Goal: Task Accomplishment & Management: Complete application form

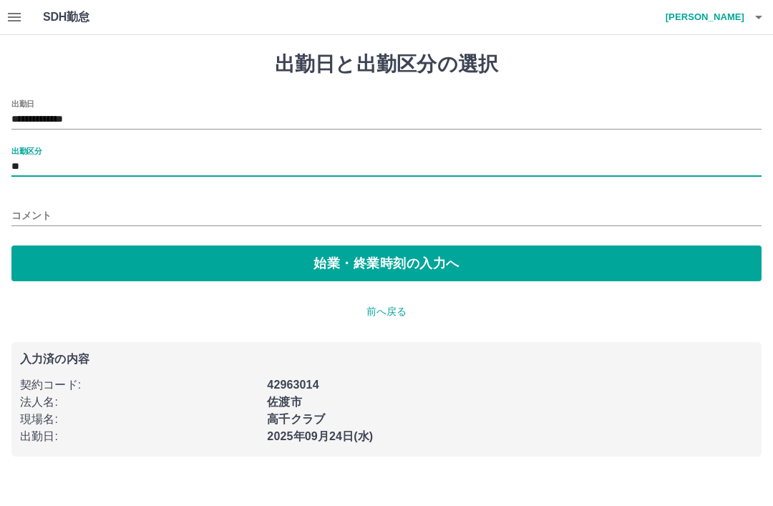
click at [105, 219] on input "コメント" at bounding box center [386, 216] width 750 height 21
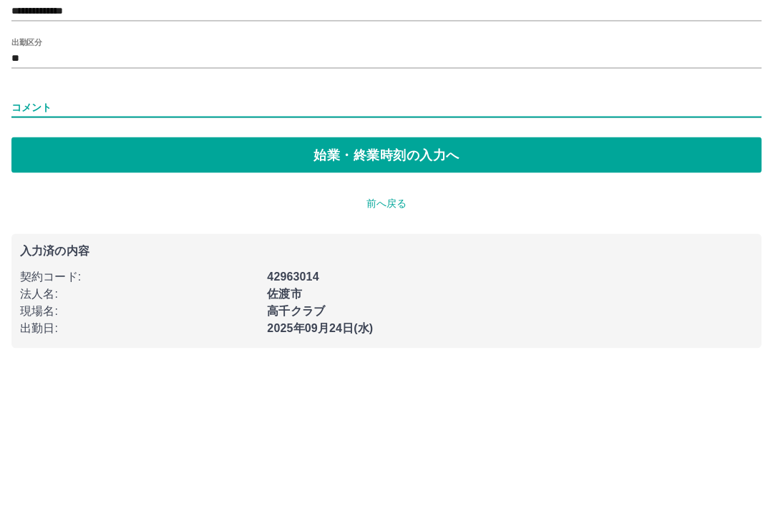
click at [478, 246] on button "始業・終業時刻の入力へ" at bounding box center [386, 264] width 750 height 36
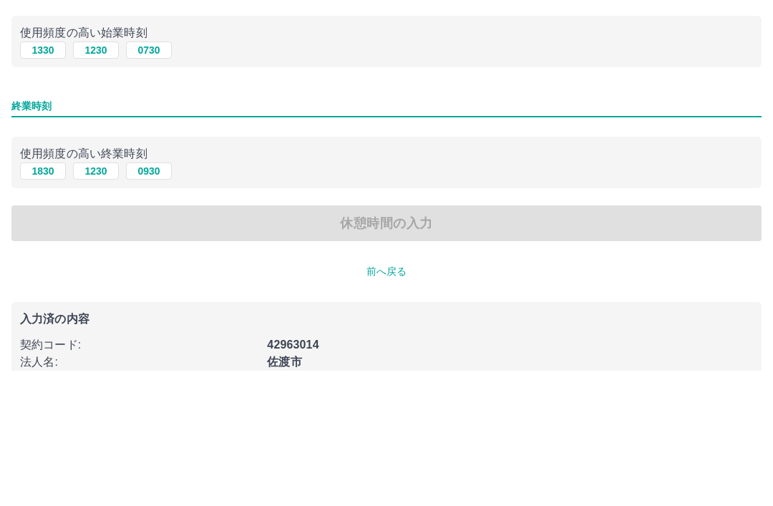
click at [37, 177] on button "1330" at bounding box center [43, 185] width 46 height 17
type input "****"
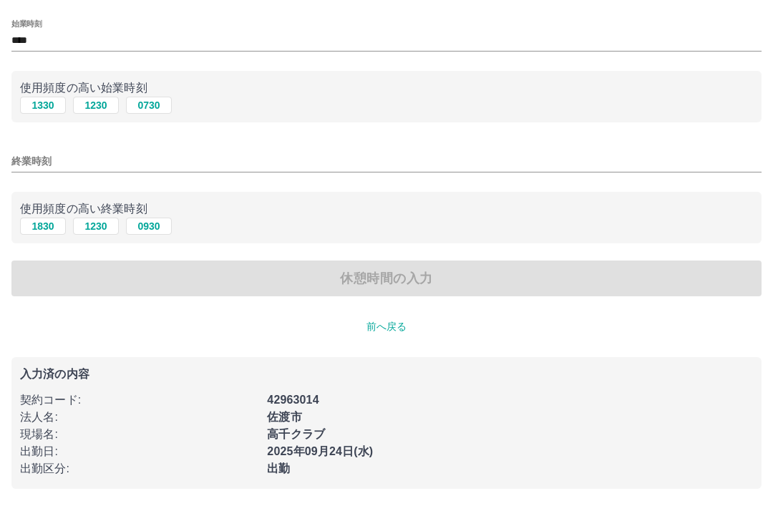
click at [57, 213] on p "使用頻度の高い終業時刻" at bounding box center [386, 209] width 733 height 17
click at [49, 226] on button "1830" at bounding box center [43, 226] width 46 height 17
type input "****"
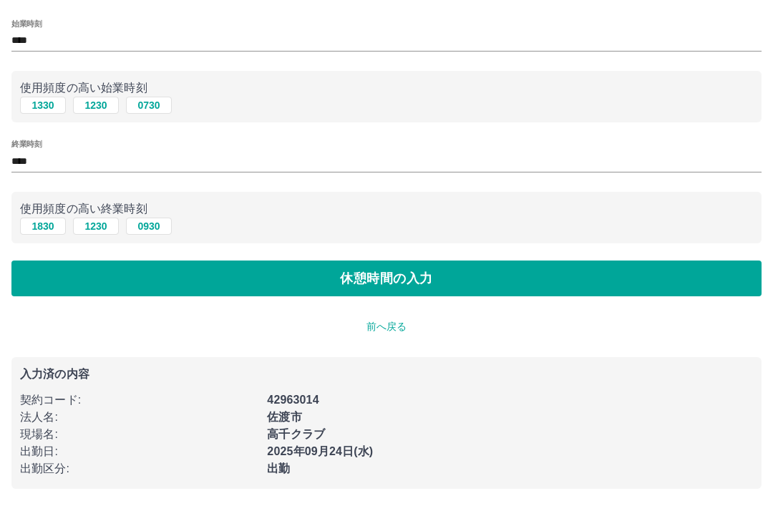
click at [97, 284] on button "休憩時間の入力" at bounding box center [386, 279] width 750 height 36
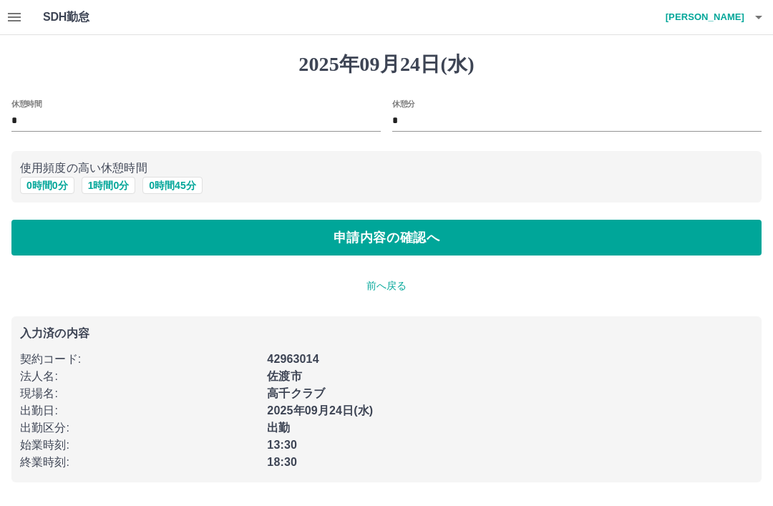
click at [42, 191] on button "0 時間 0 分" at bounding box center [47, 185] width 54 height 17
click at [82, 238] on button "申請内容の確認へ" at bounding box center [386, 238] width 750 height 36
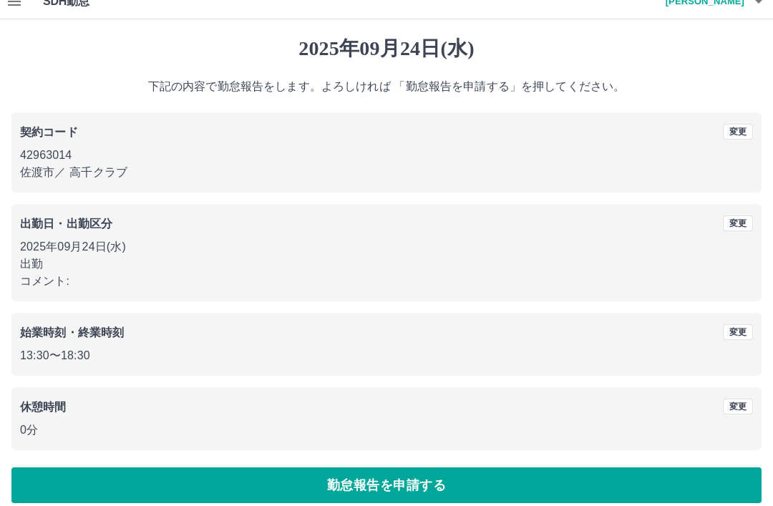
scroll to position [29, 0]
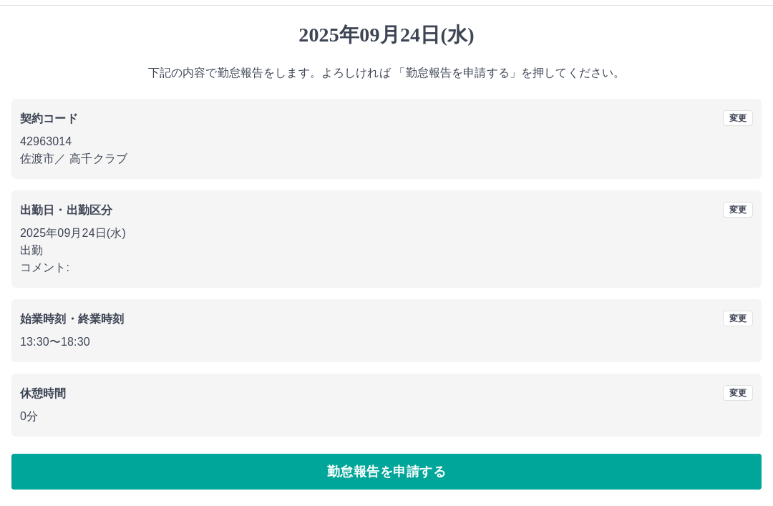
click at [488, 478] on button "勤怠報告を申請する" at bounding box center [386, 472] width 750 height 36
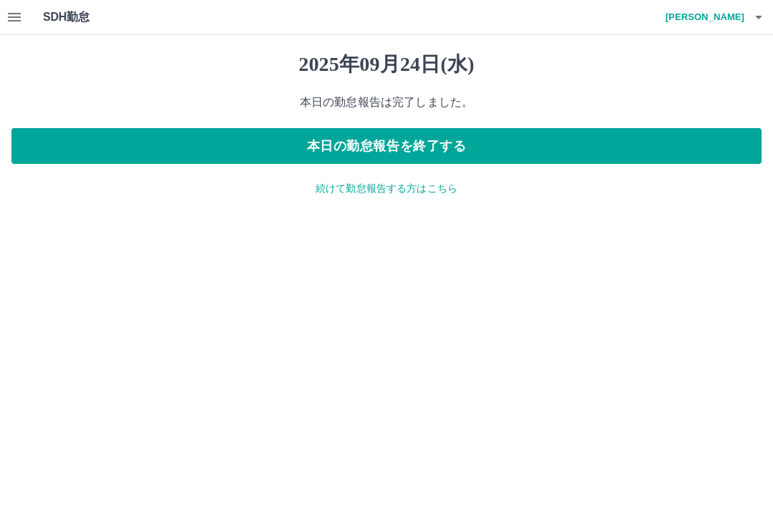
click at [655, 131] on button "本日の勤怠報告を終了する" at bounding box center [386, 146] width 750 height 36
